Goal: Information Seeking & Learning: Learn about a topic

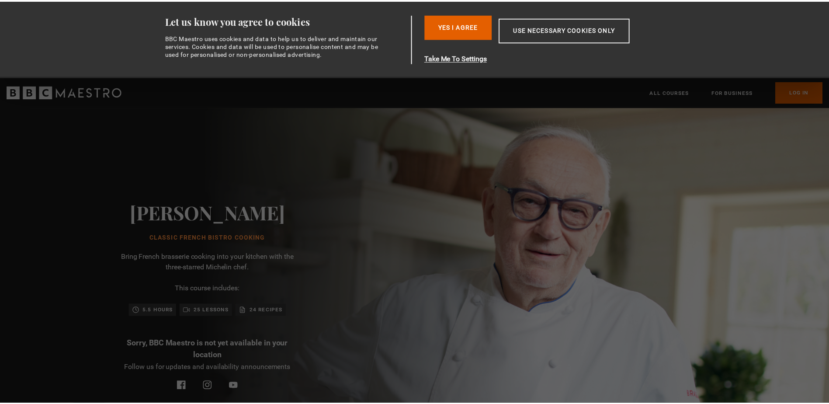
scroll to position [0, 229]
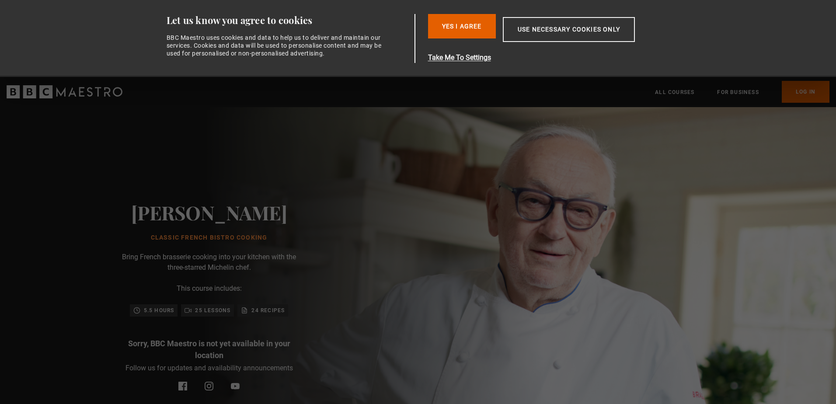
click at [418, 174] on div "Pierre Koffmann Classic French Bistro Cooking Bring French brasserie cooking in…" at bounding box center [209, 296] width 418 height 378
click at [355, 226] on div "Pierre Koffmann Classic French Bistro Cooking Bring French brasserie cooking in…" at bounding box center [209, 296] width 418 height 378
click at [455, 23] on button "Yes I Agree" at bounding box center [462, 26] width 68 height 24
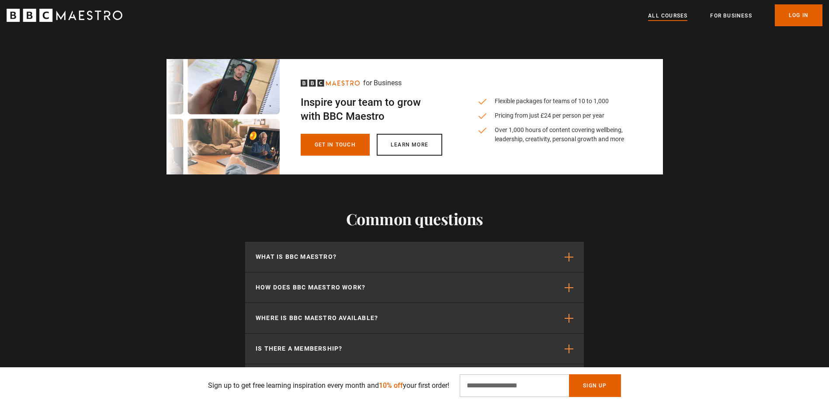
scroll to position [0, 458]
click at [659, 16] on link "All Courses" at bounding box center [667, 15] width 39 height 9
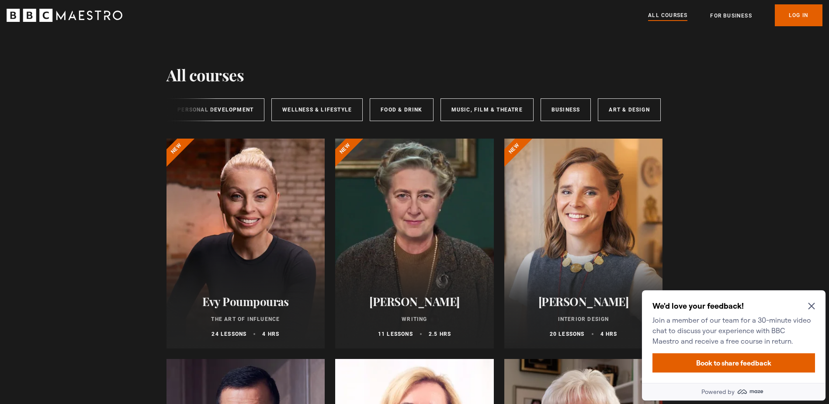
scroll to position [0, 145]
click at [456, 123] on div "All courses New courses Writing Personal Development Wellness & Lifestyle Food …" at bounding box center [415, 110] width 497 height 30
click at [398, 105] on link "Food & Drink" at bounding box center [400, 109] width 63 height 23
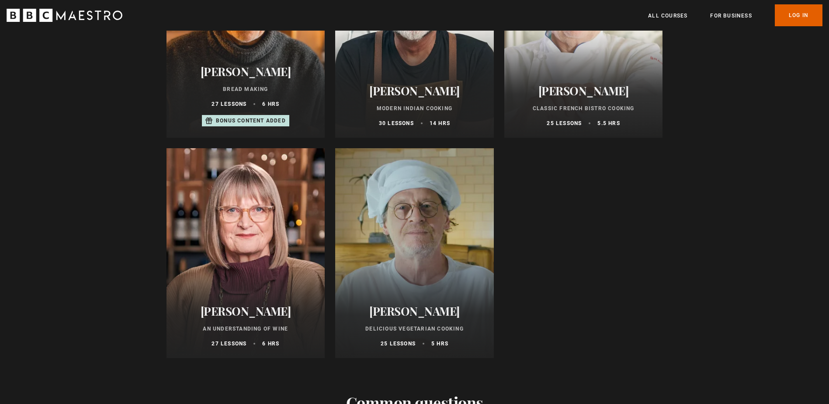
scroll to position [437, 0]
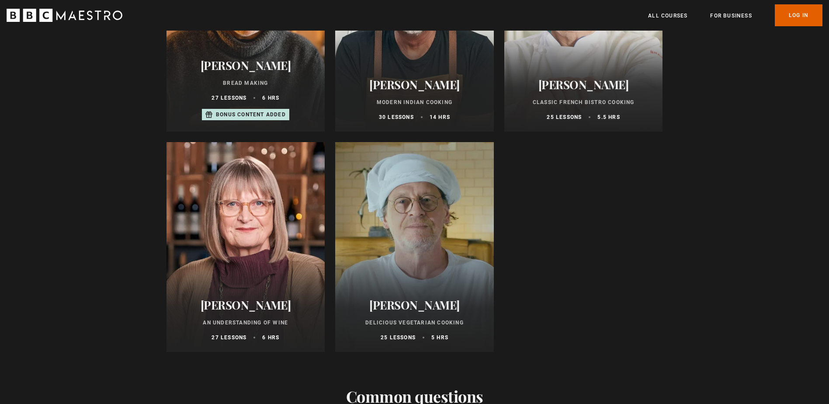
click at [217, 218] on div at bounding box center [246, 247] width 159 height 210
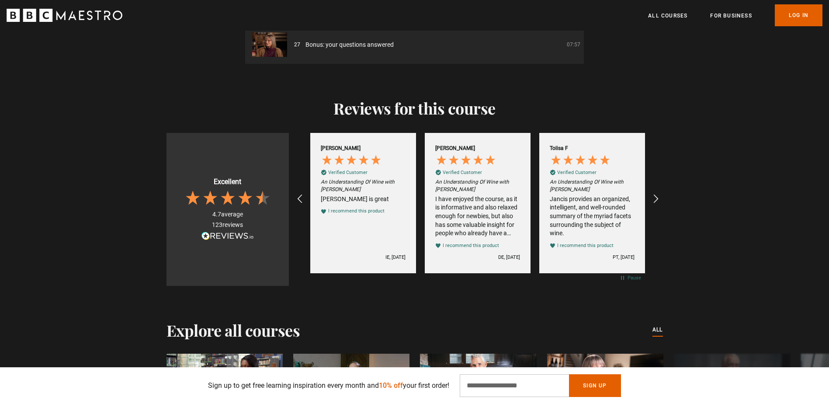
scroll to position [1268, 0]
click at [661, 199] on icon "REVIEWS.io Carousel Scroll Right" at bounding box center [656, 198] width 12 height 12
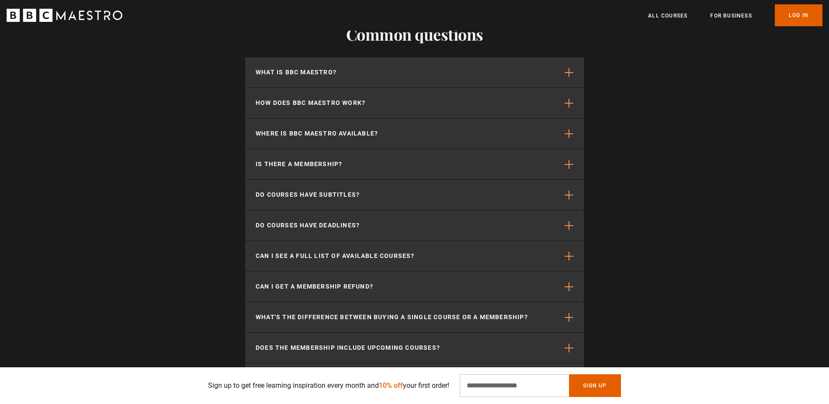
scroll to position [1967, 0]
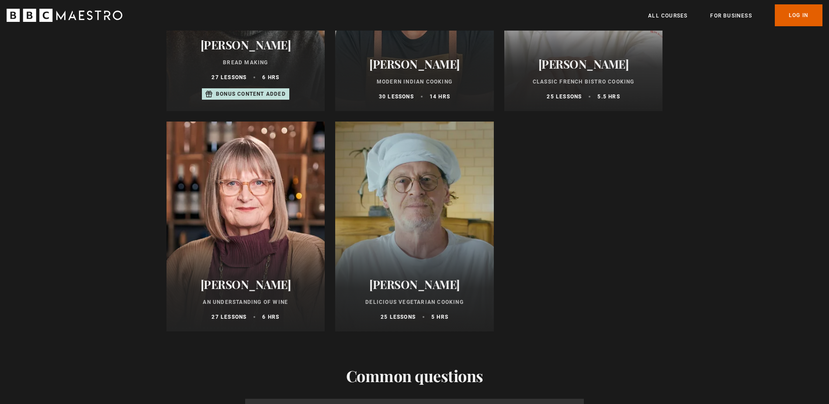
scroll to position [481, 0]
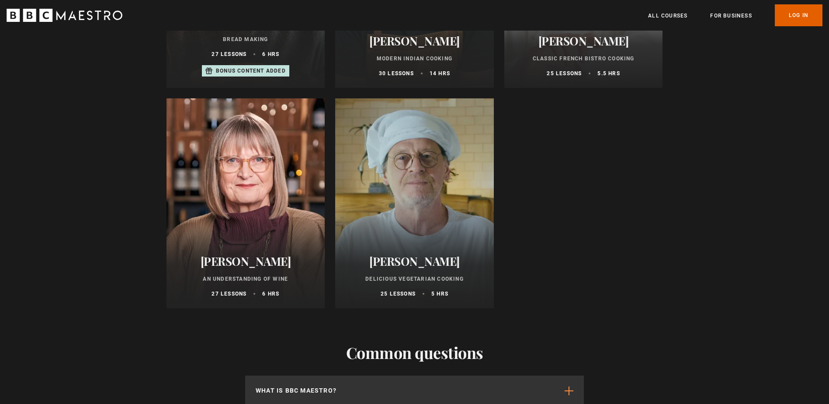
click at [380, 200] on div at bounding box center [414, 203] width 159 height 210
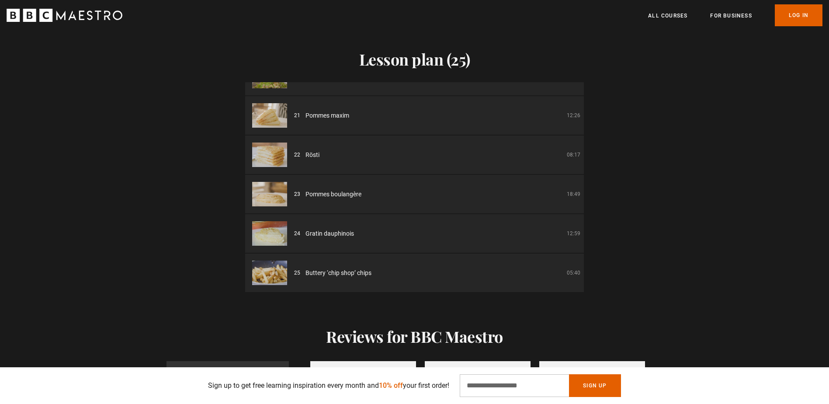
scroll to position [1005, 0]
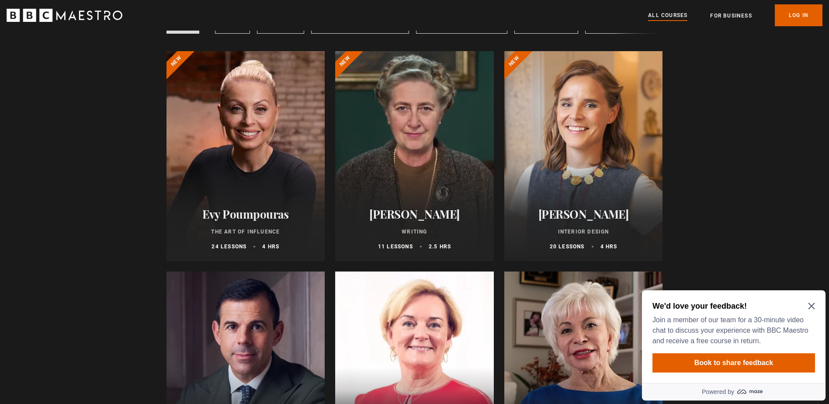
scroll to position [262, 0]
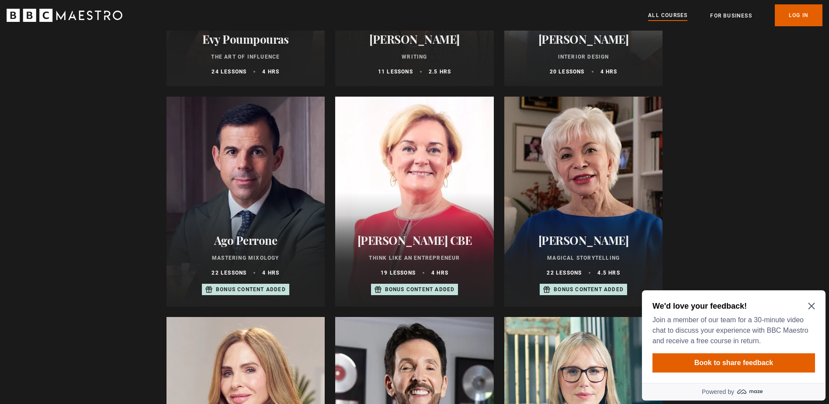
click at [812, 303] on icon "Close Maze Prompt" at bounding box center [811, 306] width 7 height 7
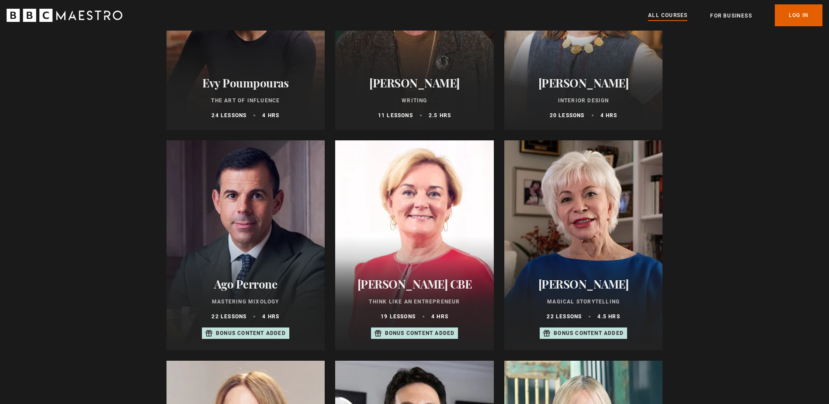
scroll to position [0, 0]
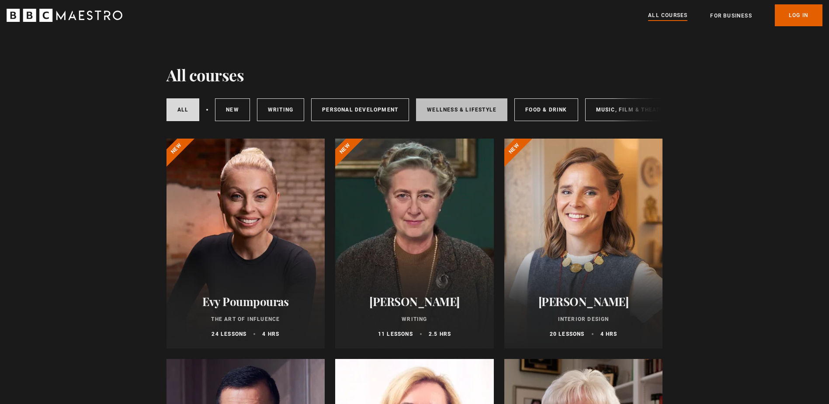
click at [470, 114] on link "Wellness & Lifestyle" at bounding box center [461, 109] width 91 height 23
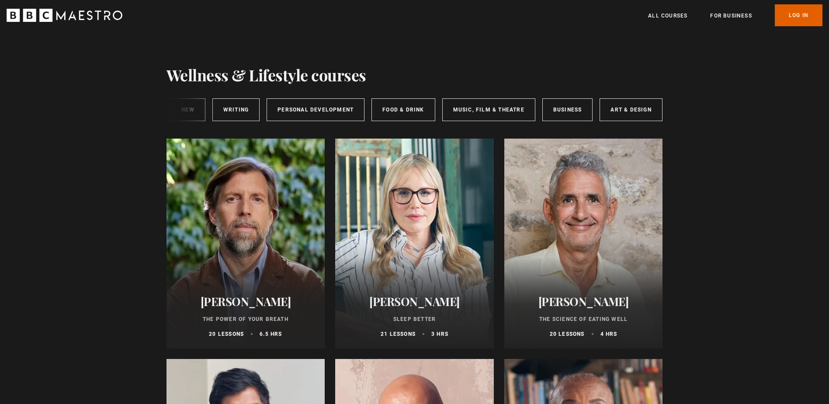
scroll to position [0, 145]
click at [633, 132] on div "Wellness & Lifestyle All courses New courses Writing Personal Development Food …" at bounding box center [415, 107] width 497 height 47
click at [414, 104] on link "Food & Drink" at bounding box center [400, 109] width 63 height 23
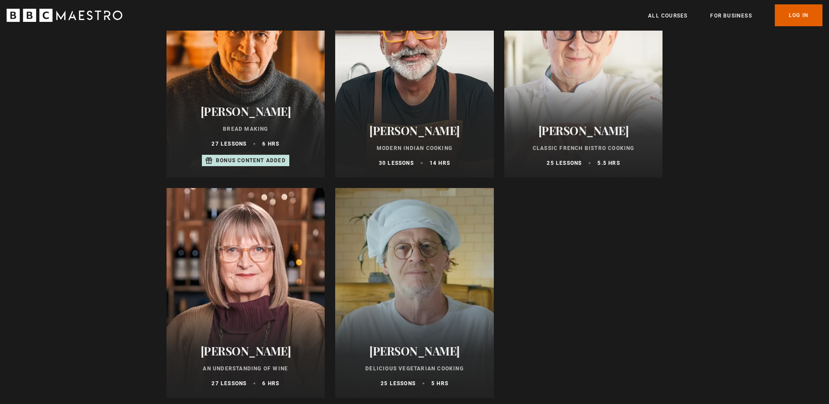
scroll to position [350, 0]
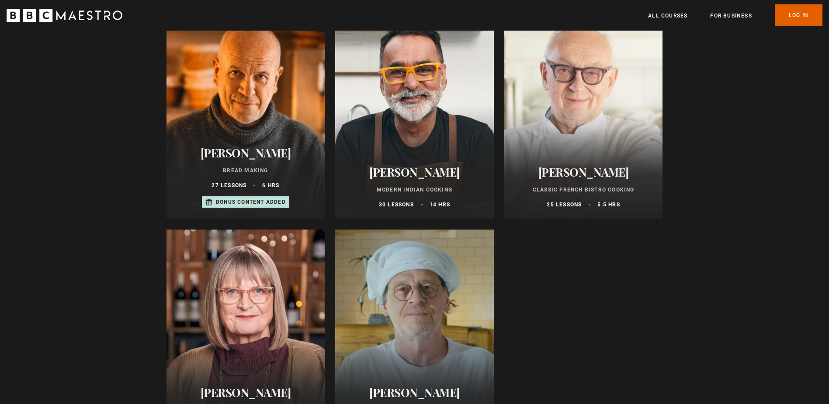
click at [569, 148] on div at bounding box center [583, 114] width 159 height 210
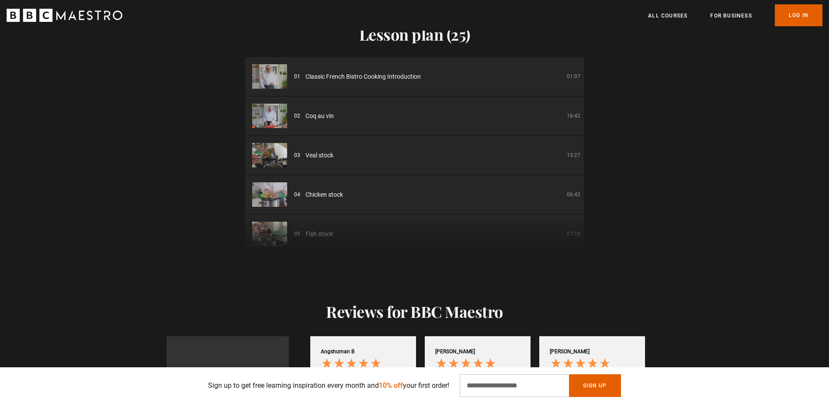
click at [358, 111] on div "02 Coq au vin 16:42" at bounding box center [437, 115] width 286 height 9
click at [317, 111] on span "Coq au vin" at bounding box center [320, 115] width 28 height 9
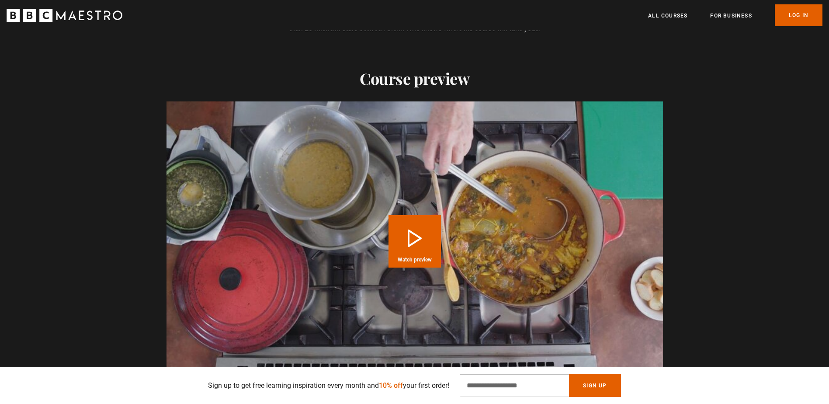
scroll to position [656, 0]
